Goal: Transaction & Acquisition: Purchase product/service

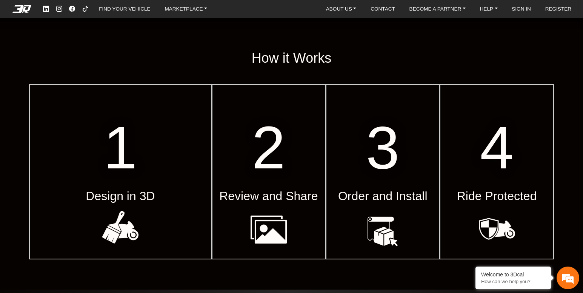
click at [116, 133] on span "1" at bounding box center [120, 148] width 34 height 68
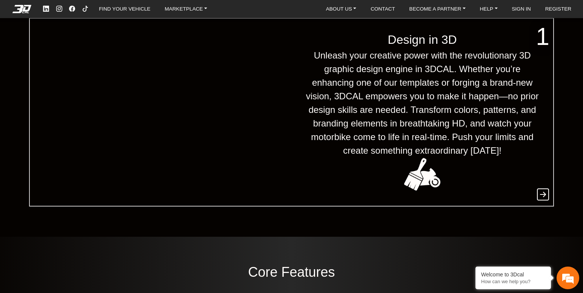
click at [458, 108] on span "Unleash your creative power with the revolutionary 3D graphic design engine in …" at bounding box center [423, 103] width 238 height 109
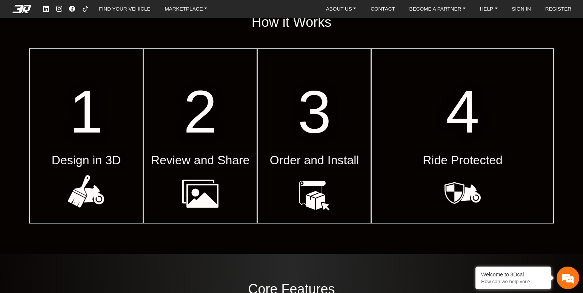
scroll to position [293, 0]
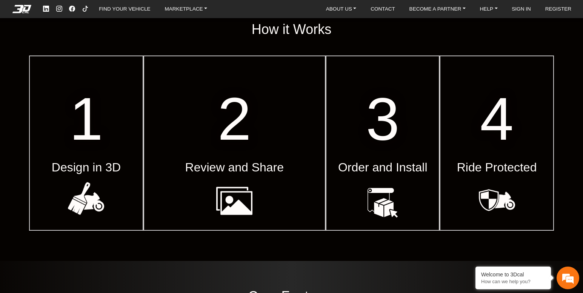
click at [225, 89] on span "2" at bounding box center [235, 119] width 34 height 68
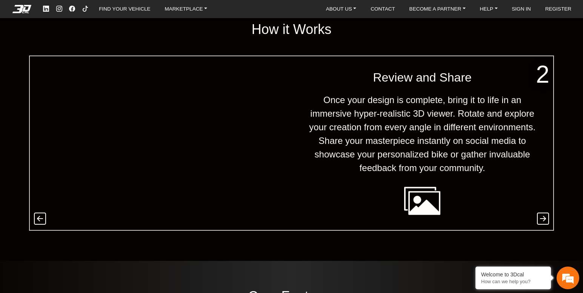
click at [260, 79] on video at bounding box center [160, 143] width 347 height 174
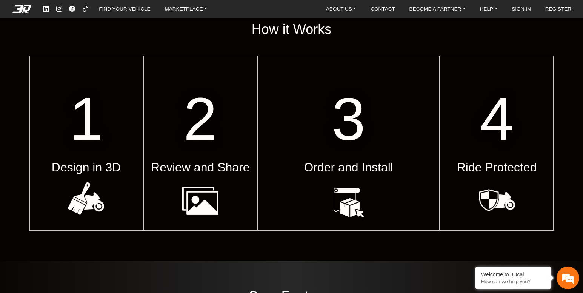
click at [429, 94] on video at bounding box center [348, 143] width 347 height 174
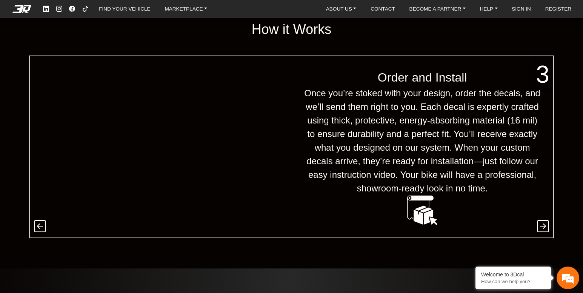
click at [433, 124] on span "Once you’re stoked with your design, order the decals, and we’ll send them righ…" at bounding box center [423, 140] width 238 height 109
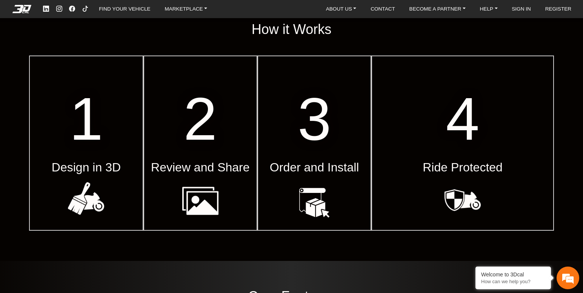
click at [493, 108] on video at bounding box center [463, 143] width 347 height 174
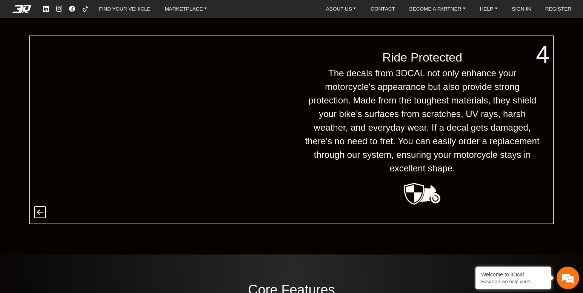
scroll to position [218, 0]
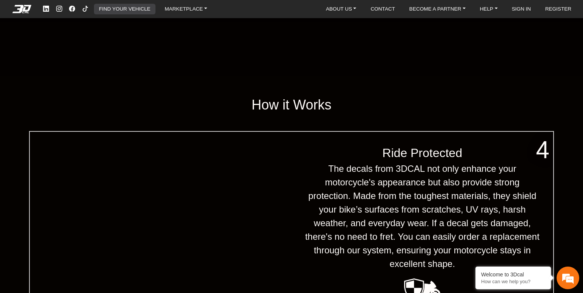
click at [112, 9] on link "FIND YOUR VEHICLE" at bounding box center [124, 9] width 57 height 11
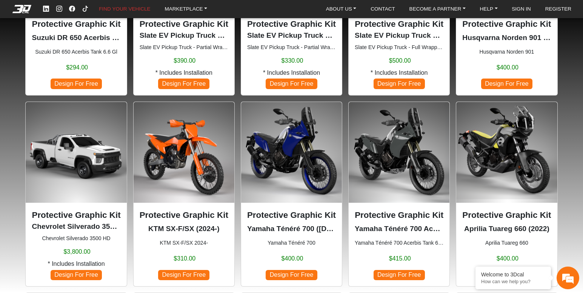
scroll to position [378, 0]
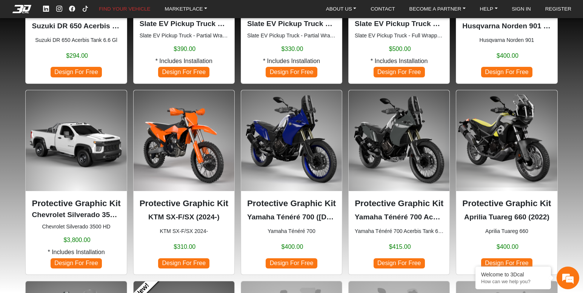
click at [273, 120] on img at bounding box center [291, 140] width 101 height 101
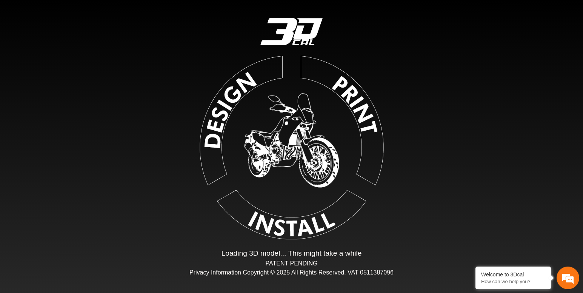
type input "*"
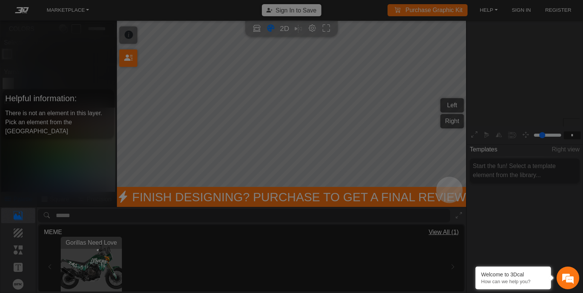
scroll to position [88, 84]
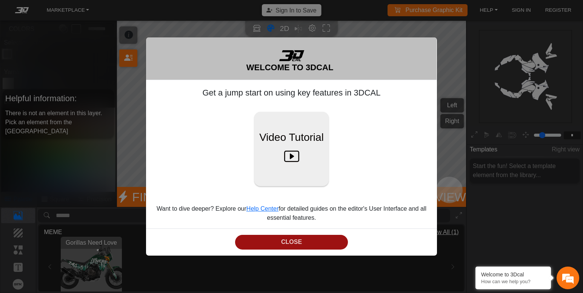
click at [294, 246] on button "CLOSE" at bounding box center [291, 242] width 113 height 15
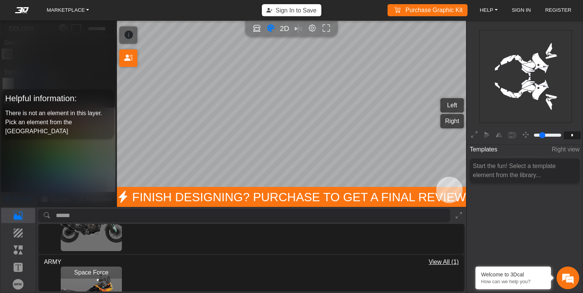
scroll to position [76, 0]
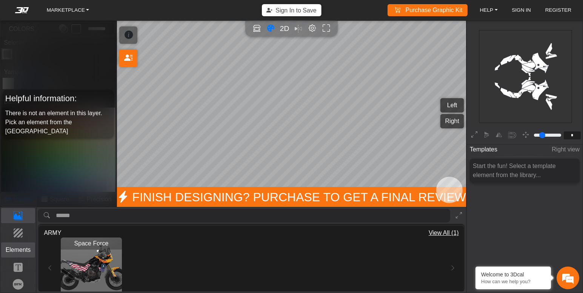
click at [17, 248] on p "Elements" at bounding box center [19, 249] width 34 height 9
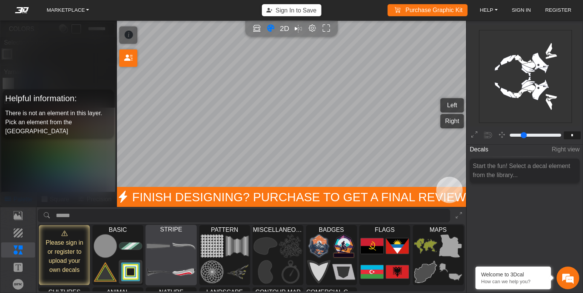
click at [174, 259] on div at bounding box center [171, 259] width 51 height 52
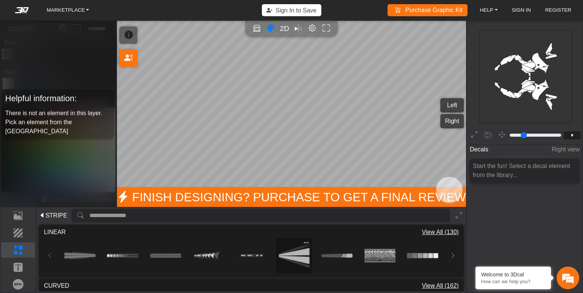
click at [295, 259] on img at bounding box center [294, 255] width 31 height 31
type input "**"
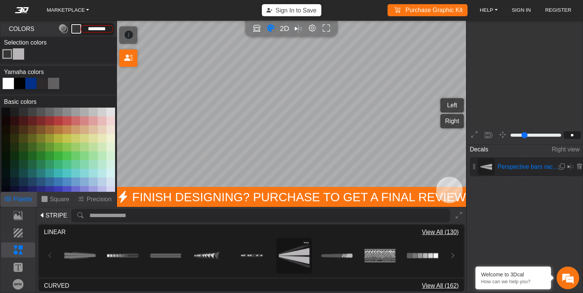
scroll to position [725, 687]
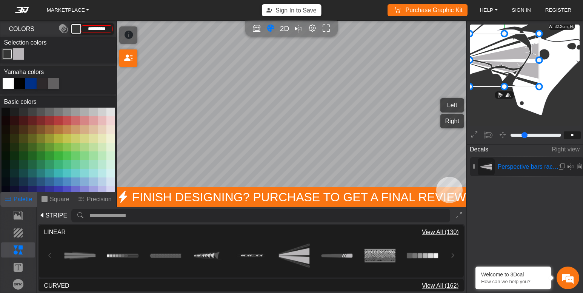
drag, startPoint x: 514, startPoint y: 64, endPoint x: 443, endPoint y: 9, distance: 90.1
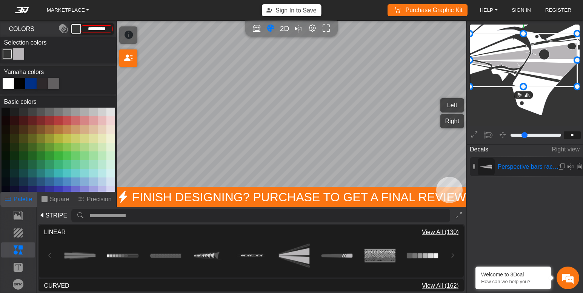
drag, startPoint x: 538, startPoint y: 59, endPoint x: 585, endPoint y: 70, distance: 48.1
drag, startPoint x: 18, startPoint y: 53, endPoint x: 28, endPoint y: 58, distance: 10.5
click at [18, 53] on div "Color Toggle" at bounding box center [18, 53] width 9 height 9
click at [30, 84] on div at bounding box center [30, 83] width 11 height 11
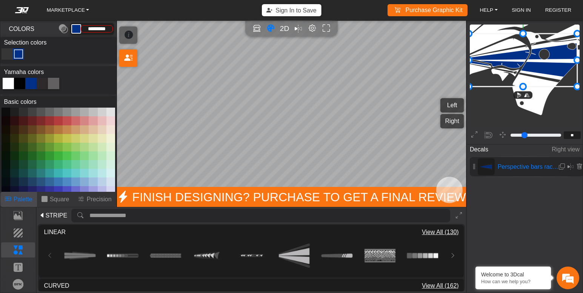
click at [8, 50] on div "Color Toggle" at bounding box center [7, 53] width 9 height 9
click at [74, 121] on button at bounding box center [75, 120] width 9 height 9
type input "*********"
click at [475, 130] on icon at bounding box center [475, 135] width 6 height 10
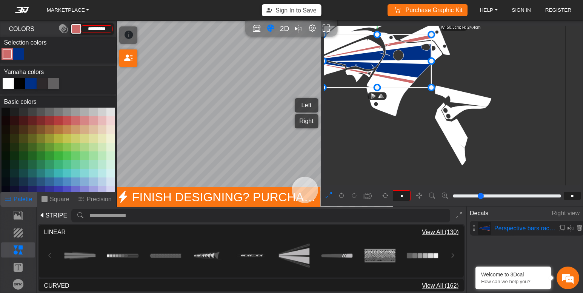
type input "*"
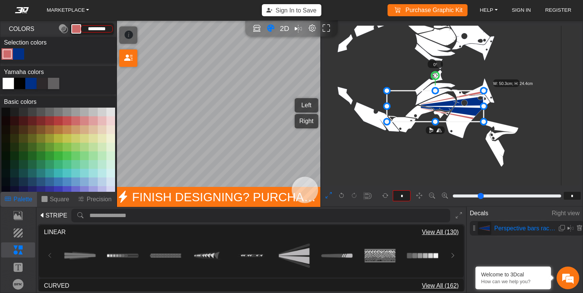
drag, startPoint x: 423, startPoint y: 104, endPoint x: 386, endPoint y: 102, distance: 37.5
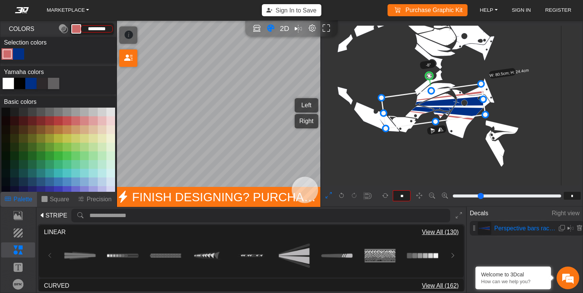
type input "**"
click at [429, 72] on circle at bounding box center [429, 75] width 9 height 9
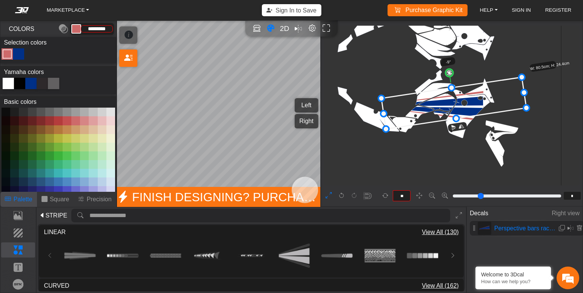
drag, startPoint x: 488, startPoint y: 97, endPoint x: 524, endPoint y: 91, distance: 36.8
click at [17, 268] on p "Text" at bounding box center [19, 267] width 34 height 9
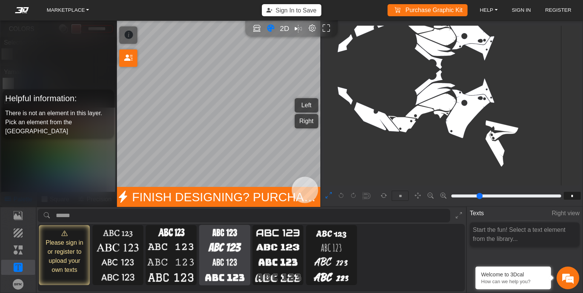
click at [214, 264] on img at bounding box center [225, 262] width 48 height 12
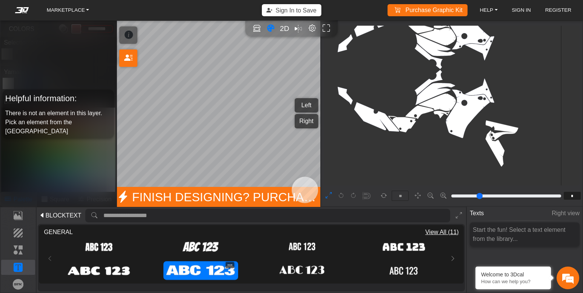
type input "**"
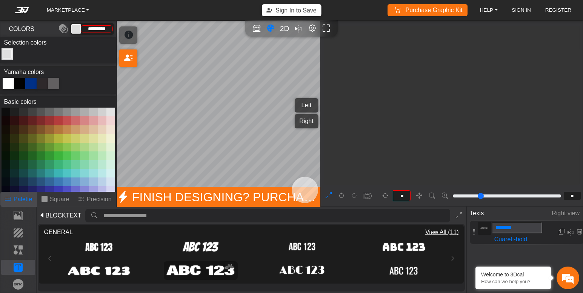
type input "*******"
type input "*"
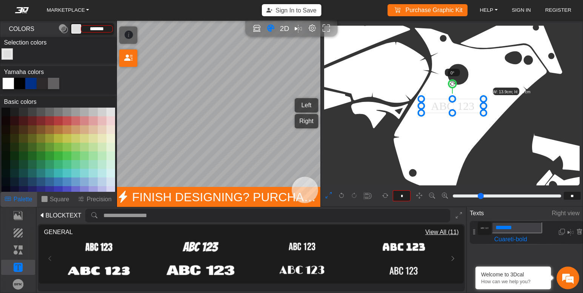
click at [521, 230] on input "*******" at bounding box center [517, 227] width 50 height 11
click at [520, 230] on input "*******" at bounding box center [517, 227] width 50 height 11
click at [520, 229] on input "*******" at bounding box center [517, 227] width 50 height 11
type input "**********"
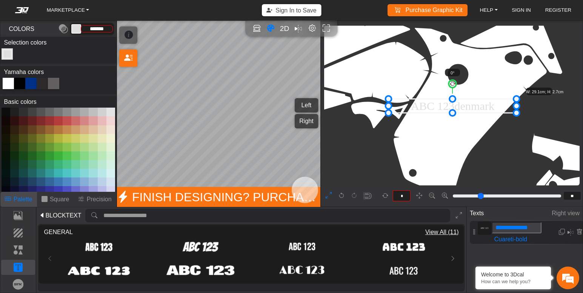
scroll to position [0, 0]
drag, startPoint x: 515, startPoint y: 226, endPoint x: 472, endPoint y: 222, distance: 43.6
click at [475, 223] on div "**********" at bounding box center [527, 232] width 114 height 23
type input "**"
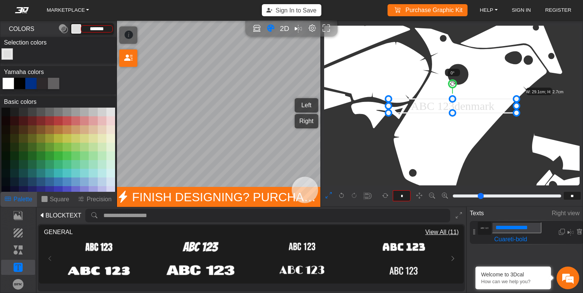
scroll to position [705, 645]
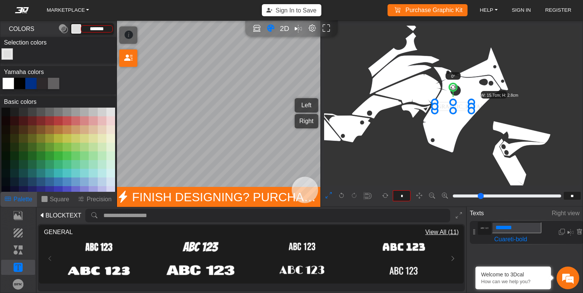
type input "*******"
click at [20, 84] on div at bounding box center [19, 83] width 11 height 11
type input "*******"
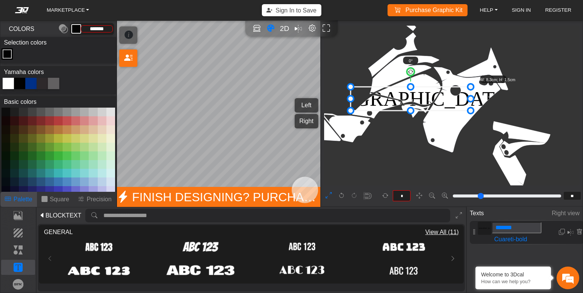
drag, startPoint x: 434, startPoint y: 100, endPoint x: 339, endPoint y: 79, distance: 96.6
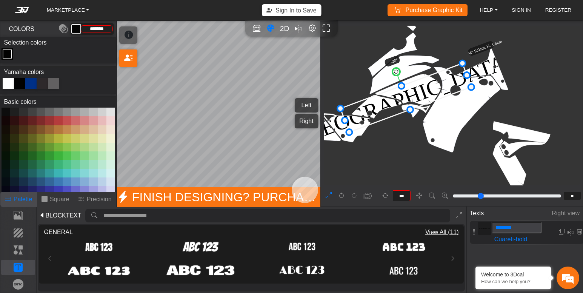
drag, startPoint x: 407, startPoint y: 71, endPoint x: 400, endPoint y: 80, distance: 11.6
click at [400, 80] on g "-20° W: 9.0cm; H: 1.6cm" at bounding box center [420, 77] width 187 height 117
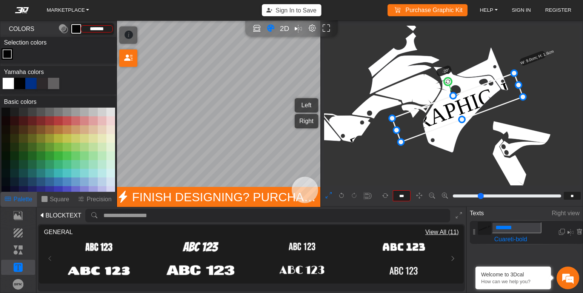
drag, startPoint x: 408, startPoint y: 94, endPoint x: 460, endPoint y: 104, distance: 52.7
click at [460, 104] on icon at bounding box center [457, 107] width 131 height 69
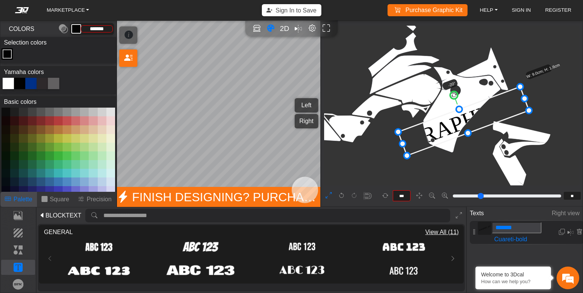
drag, startPoint x: 459, startPoint y: 104, endPoint x: 466, endPoint y: 118, distance: 15.0
click at [466, 118] on icon at bounding box center [463, 120] width 131 height 69
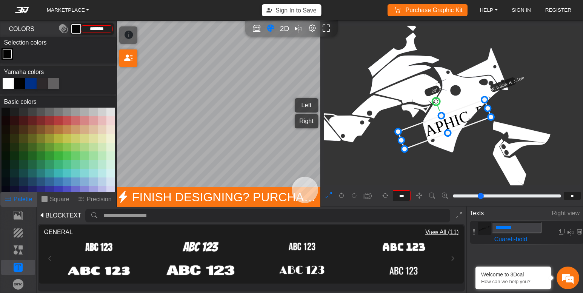
drag, startPoint x: 529, startPoint y: 112, endPoint x: 469, endPoint y: 98, distance: 61.9
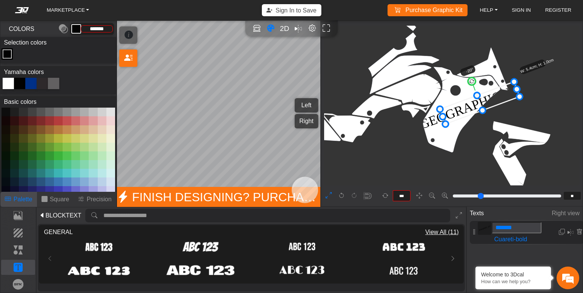
drag, startPoint x: 460, startPoint y: 117, endPoint x: 496, endPoint y: 94, distance: 43.7
click at [498, 95] on icon at bounding box center [480, 103] width 80 height 42
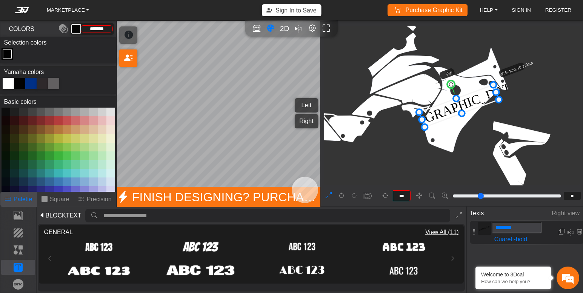
drag, startPoint x: 489, startPoint y: 96, endPoint x: 469, endPoint y: 99, distance: 20.3
click at [469, 99] on icon at bounding box center [460, 106] width 80 height 42
type input "***"
drag, startPoint x: 452, startPoint y: 83, endPoint x: 455, endPoint y: 86, distance: 4.0
click at [455, 86] on circle at bounding box center [453, 83] width 9 height 9
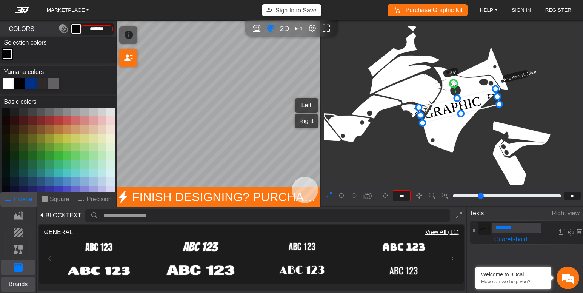
click at [22, 282] on p "Brands" at bounding box center [19, 284] width 34 height 9
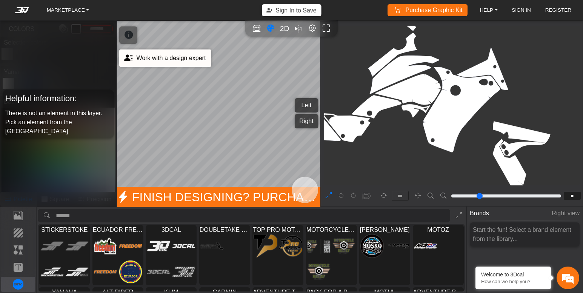
click at [125, 57] on icon at bounding box center [128, 58] width 8 height 13
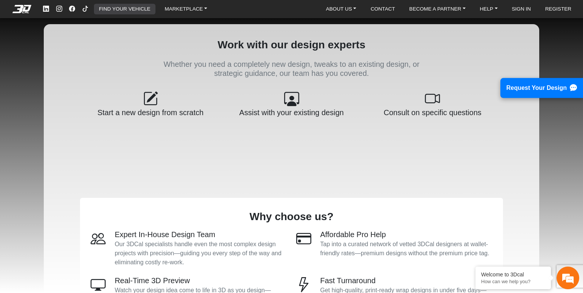
click at [110, 12] on link "FIND YOUR VEHICLE" at bounding box center [124, 9] width 57 height 11
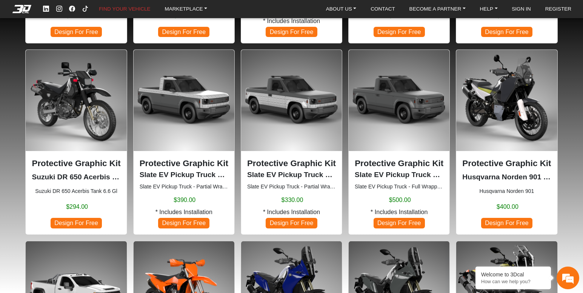
scroll to position [302, 0]
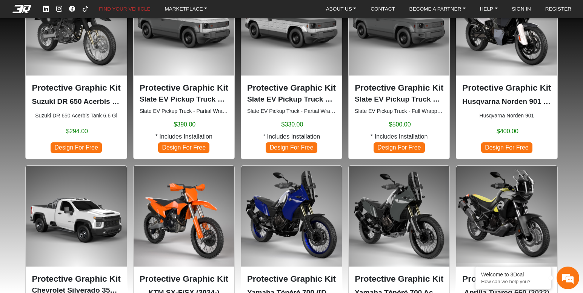
click at [287, 211] on img at bounding box center [291, 216] width 101 height 101
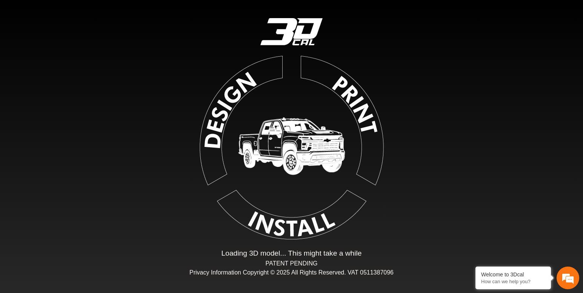
type input "*"
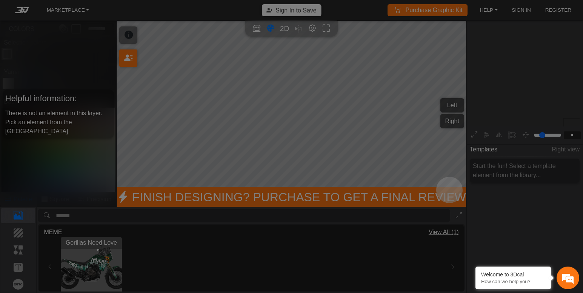
scroll to position [88, 84]
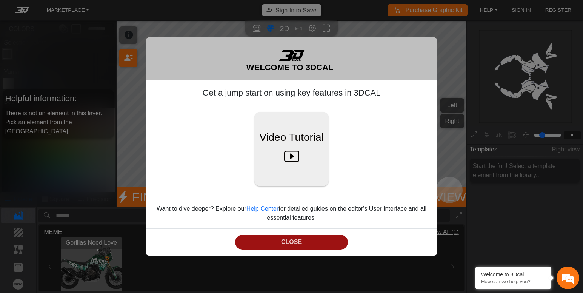
click at [286, 240] on button "CLOSE" at bounding box center [291, 242] width 113 height 15
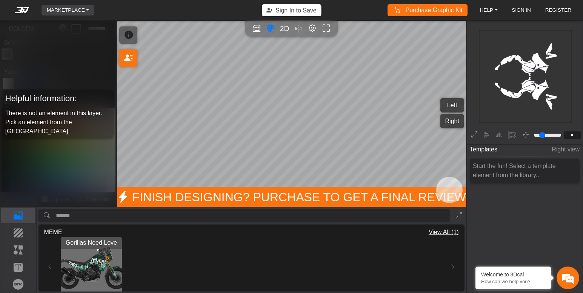
click at [80, 7] on link "MARKETPLACE" at bounding box center [68, 10] width 49 height 11
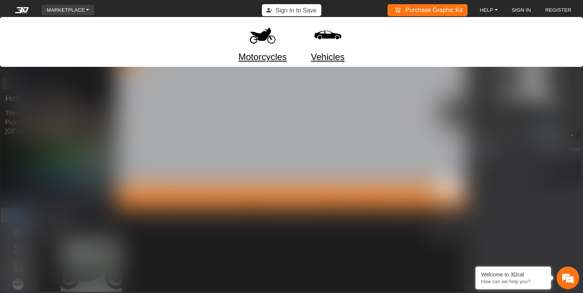
click at [259, 56] on link "Motorcycles" at bounding box center [263, 57] width 48 height 14
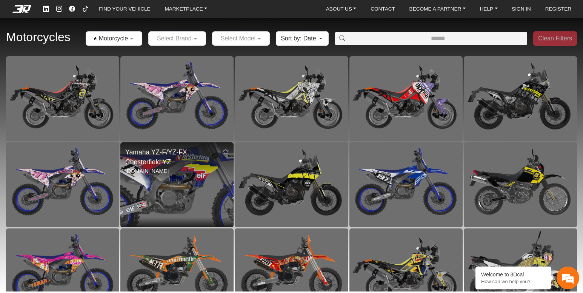
click at [290, 202] on img at bounding box center [177, 185] width 227 height 170
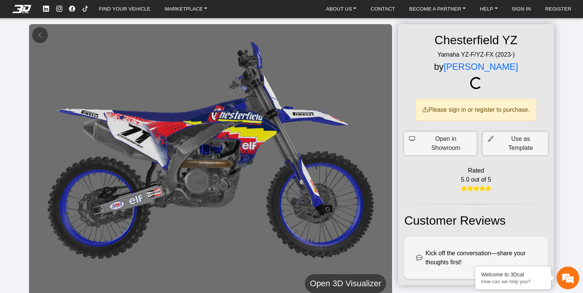
click at [356, 280] on h5 "Open 3D Visualizer" at bounding box center [345, 284] width 71 height 14
